Goal: Task Accomplishment & Management: Use online tool/utility

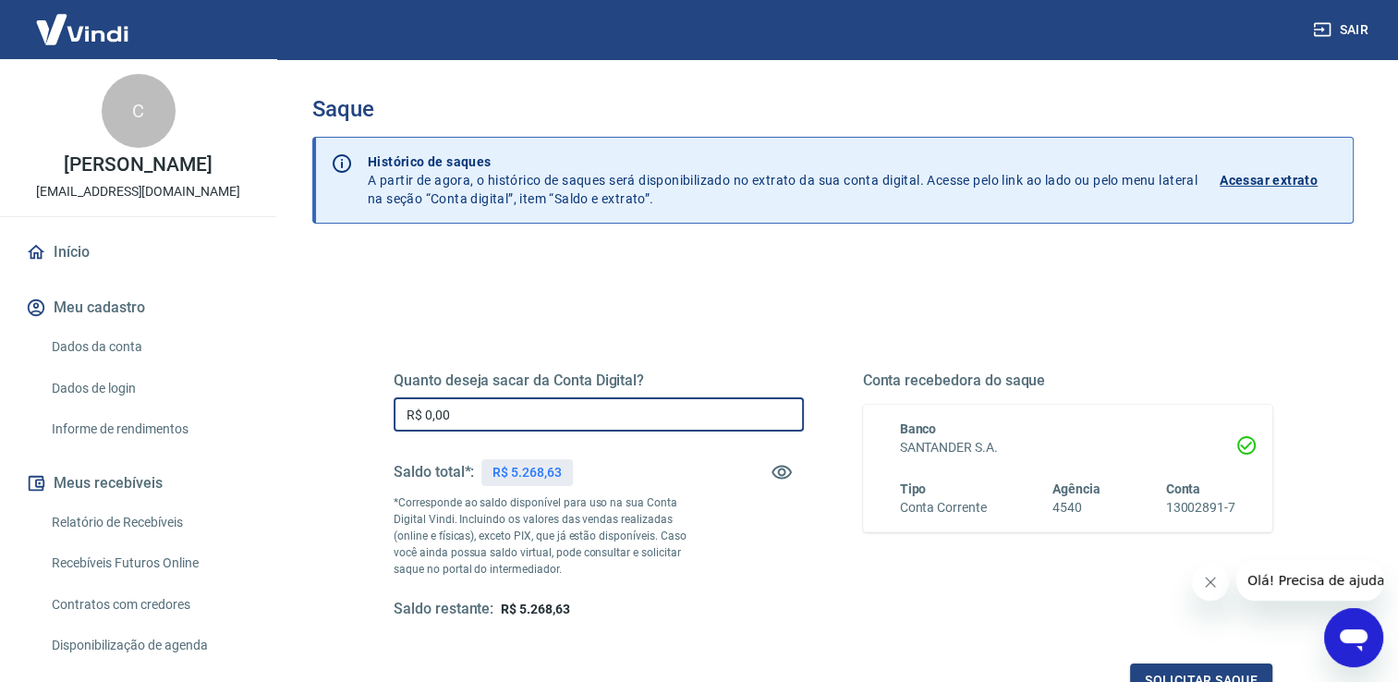
click at [541, 409] on input "R$ 0,00" at bounding box center [599, 414] width 410 height 34
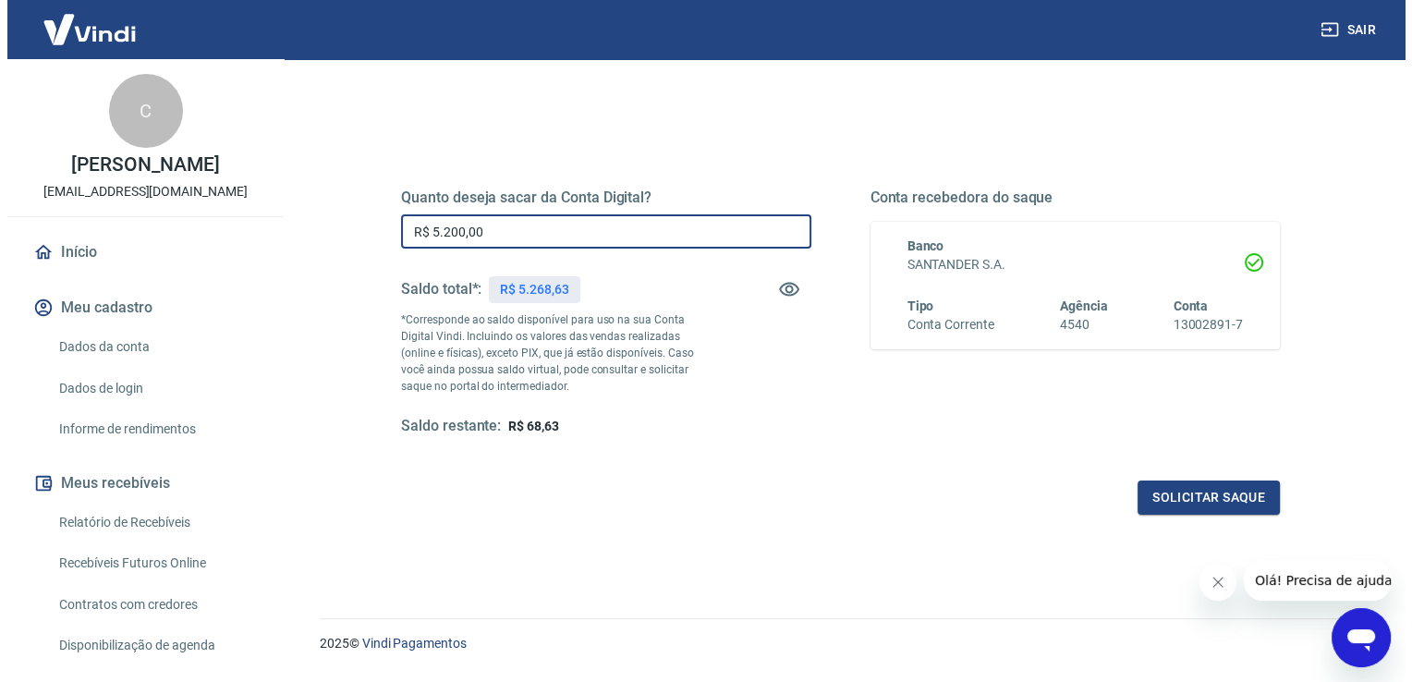
scroll to position [230, 0]
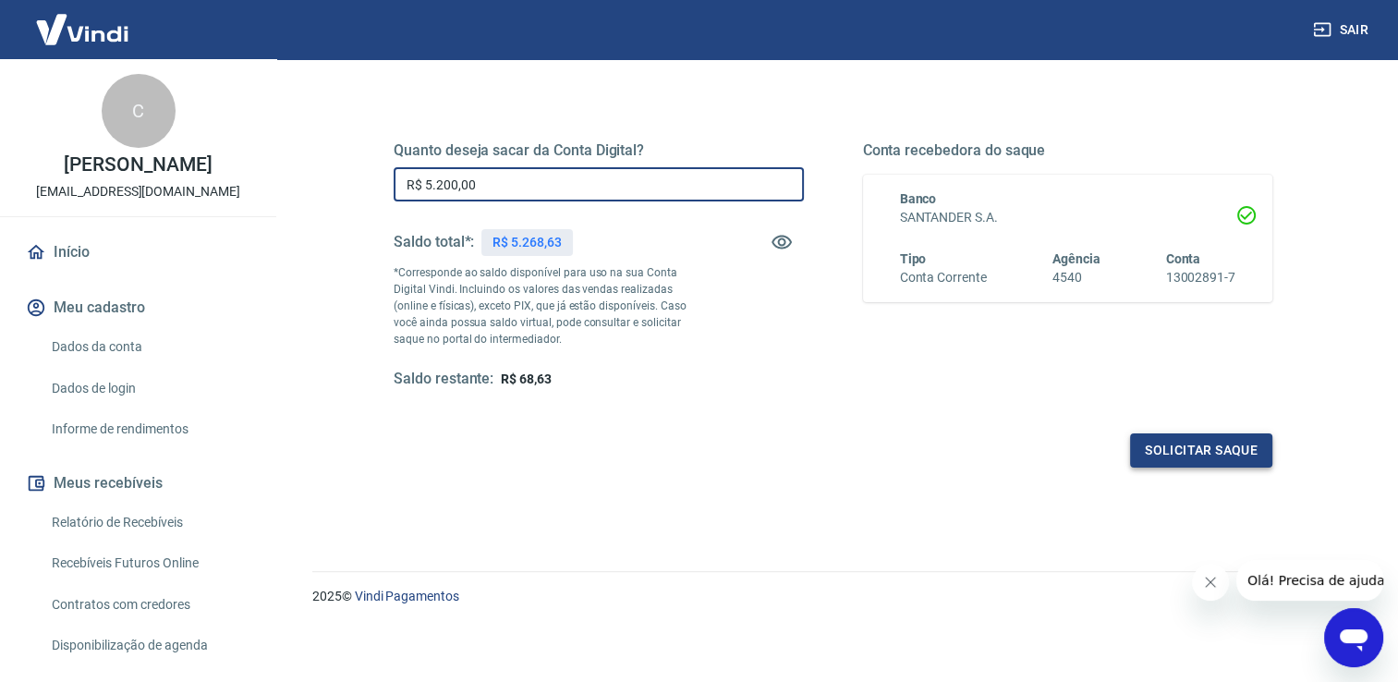
type input "R$ 5.200,00"
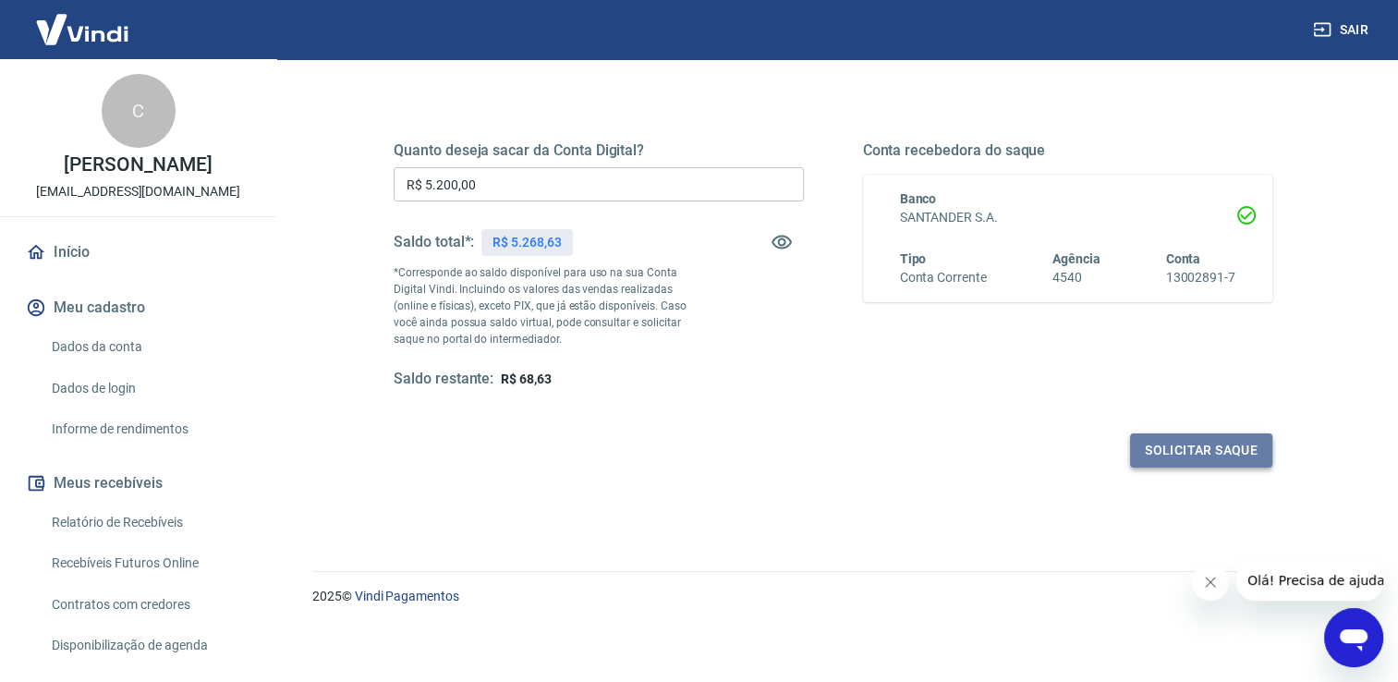
click at [1225, 449] on button "Solicitar saque" at bounding box center [1201, 450] width 142 height 34
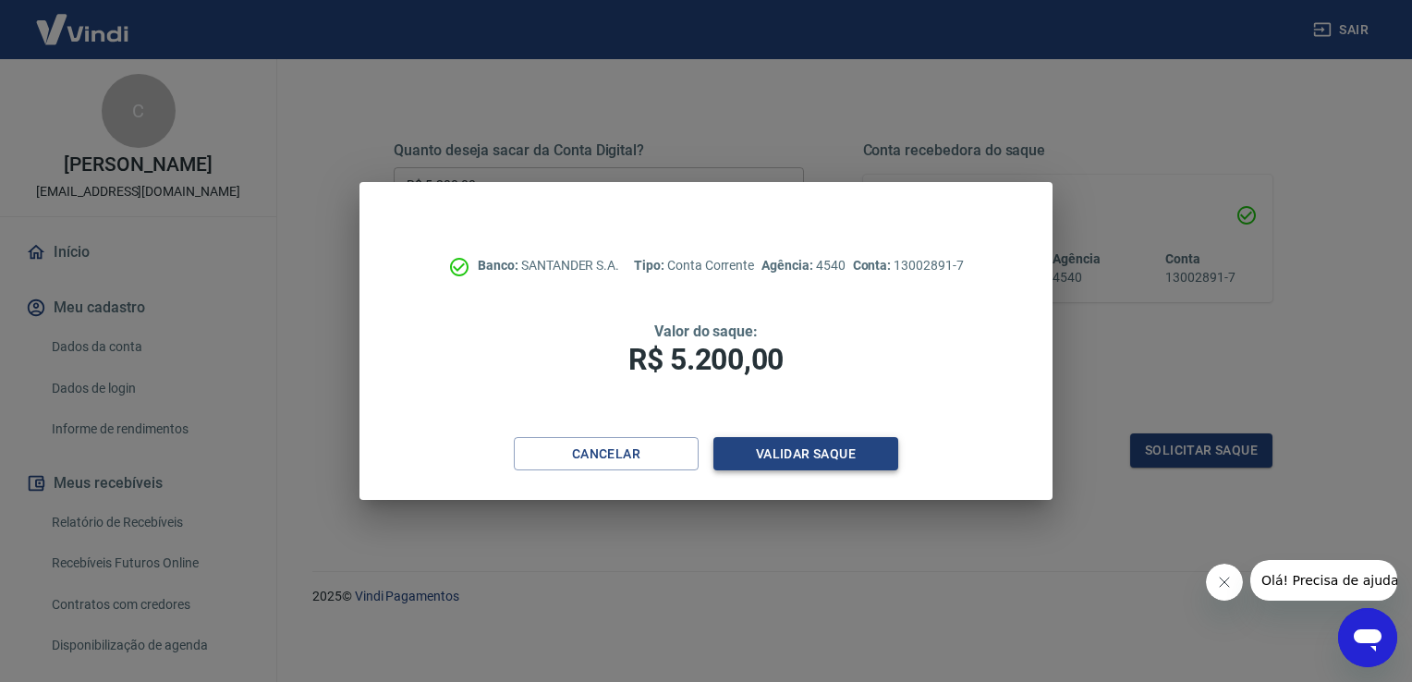
drag, startPoint x: 842, startPoint y: 472, endPoint x: 841, endPoint y: 459, distance: 13.0
click at [841, 471] on div "Cancelar Validar saque" at bounding box center [705, 469] width 693 height 64
click at [841, 459] on button "Validar saque" at bounding box center [805, 454] width 185 height 34
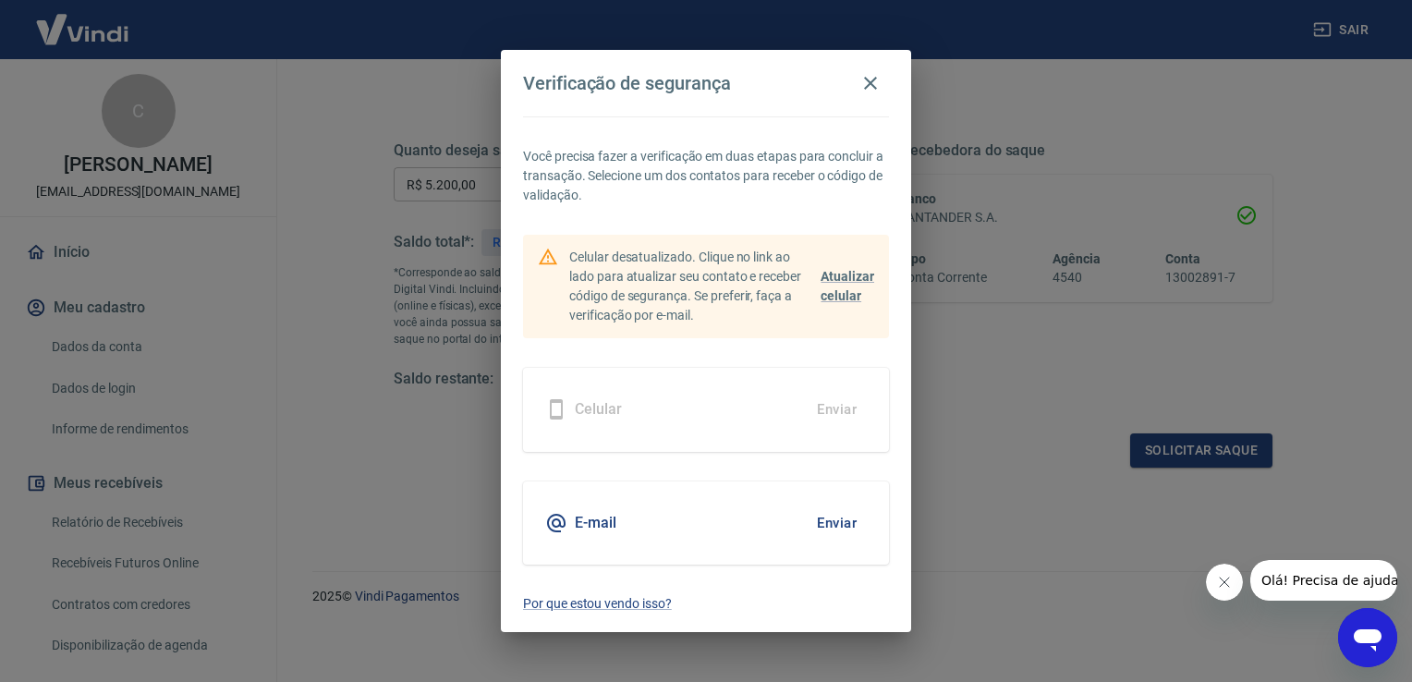
click at [848, 514] on button "Enviar" at bounding box center [836, 522] width 60 height 39
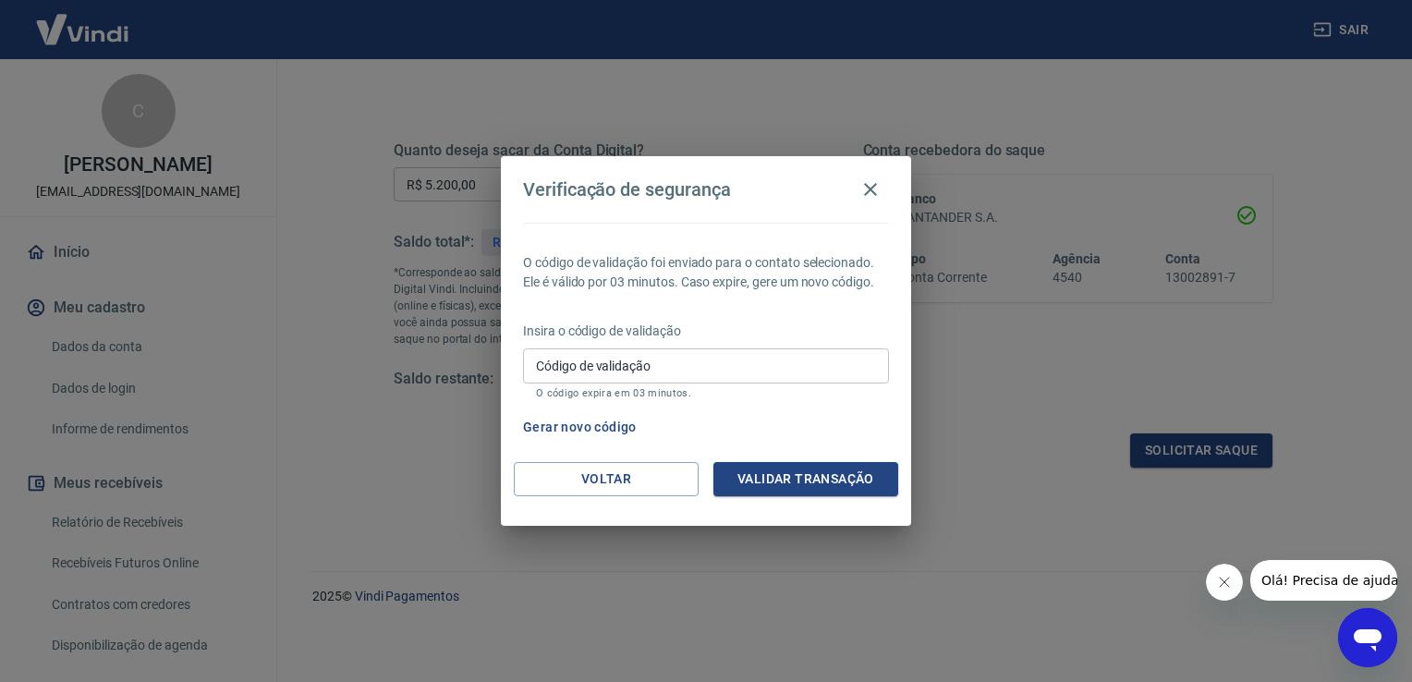
click at [698, 368] on input "Código de validação" at bounding box center [706, 365] width 366 height 34
type input "467122"
click at [769, 469] on button "Validar transação" at bounding box center [805, 479] width 185 height 34
